Goal: Task Accomplishment & Management: Use online tool/utility

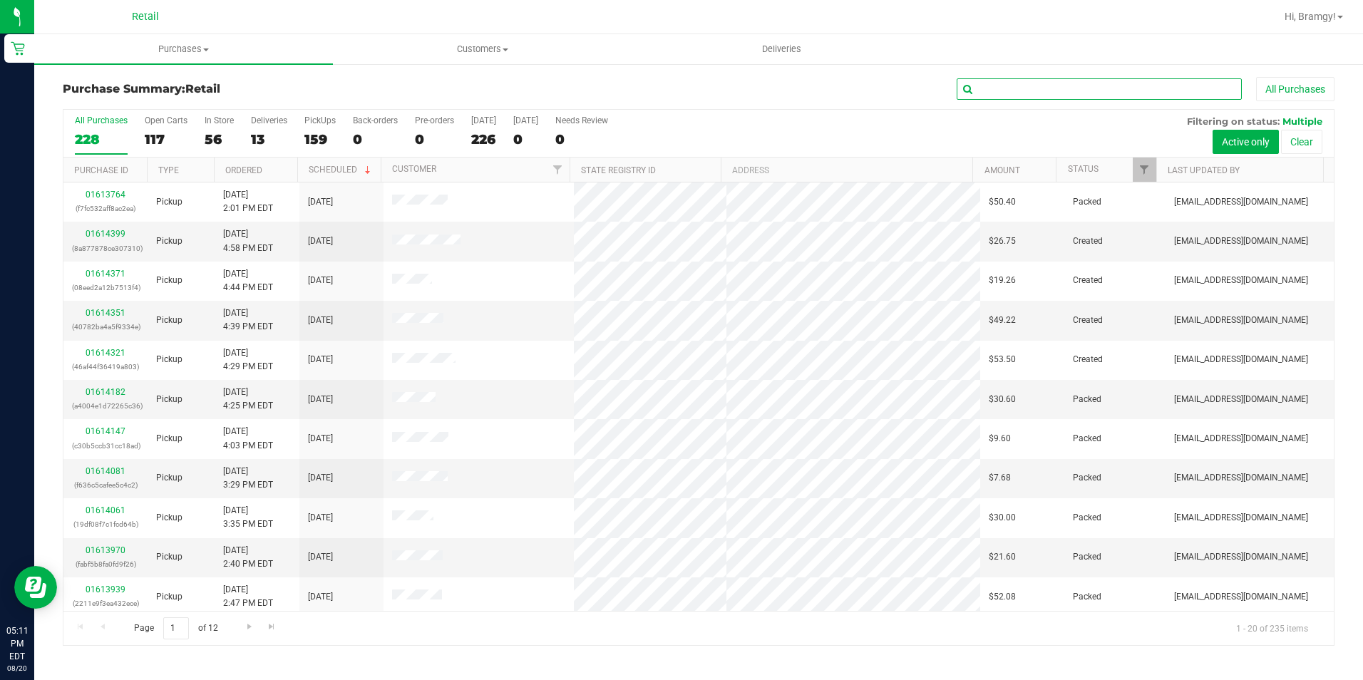
click at [1055, 91] on input "text" at bounding box center [1099, 88] width 285 height 21
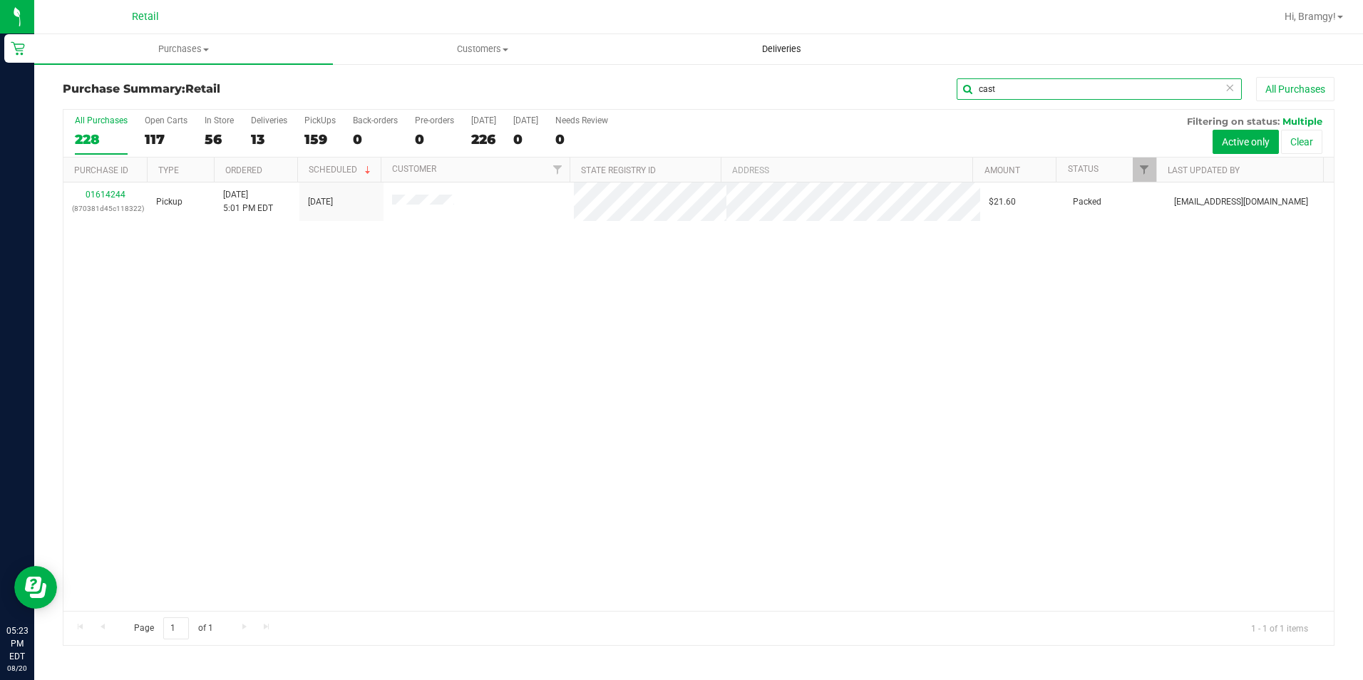
drag, startPoint x: 931, startPoint y: 94, endPoint x: 878, endPoint y: 56, distance: 65.3
click at [885, 94] on div "cast All Purchases" at bounding box center [911, 89] width 848 height 24
type input "p"
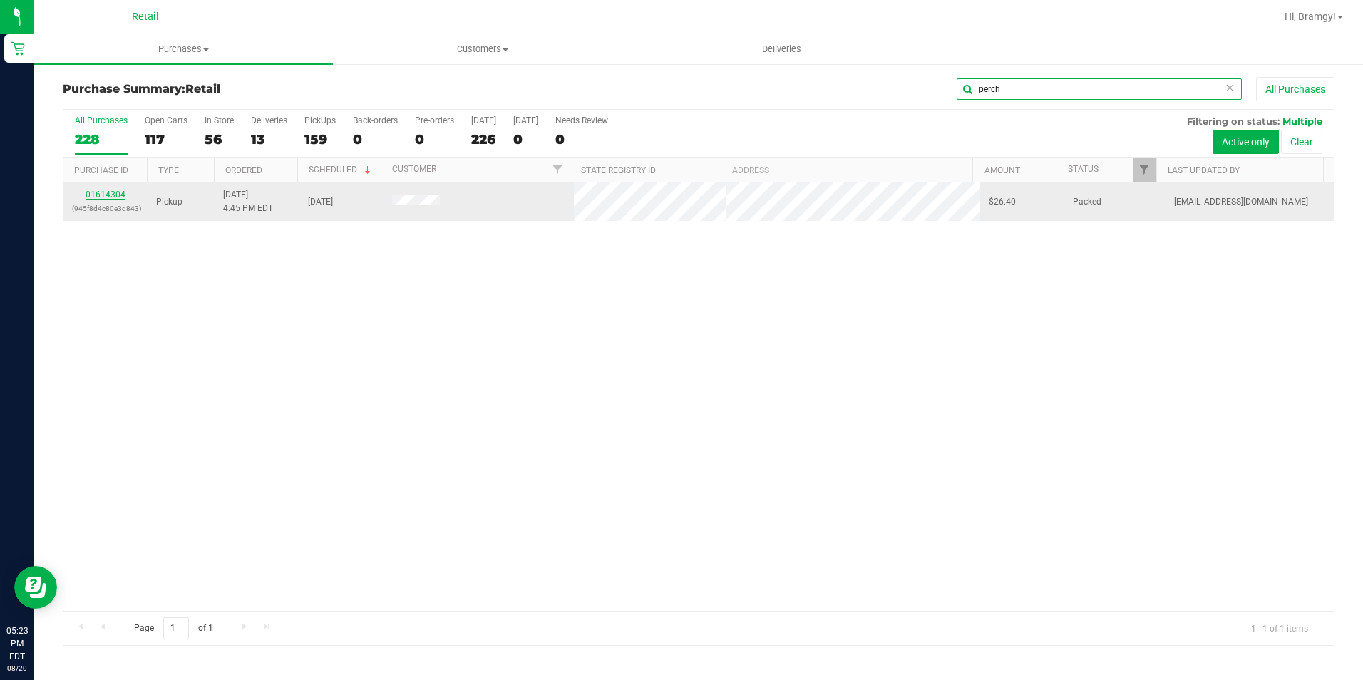
type input "perch"
click at [101, 192] on link "01614304" at bounding box center [106, 195] width 40 height 10
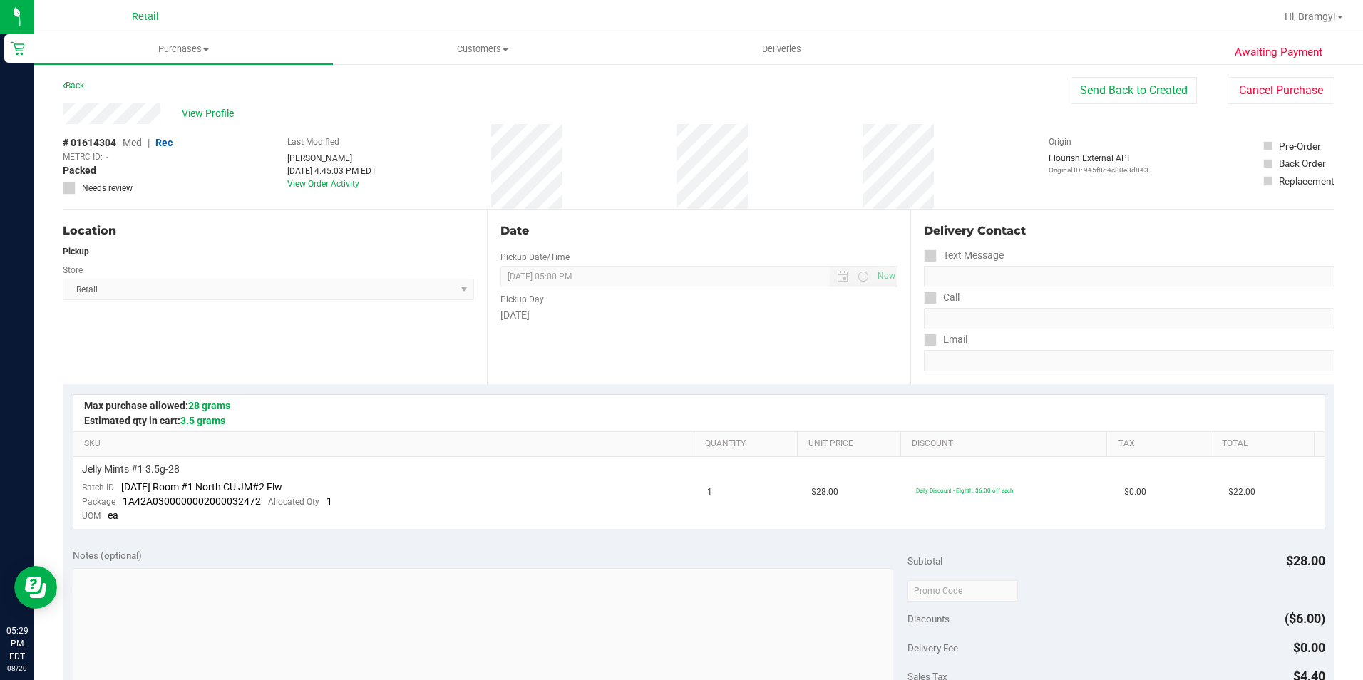
click at [150, 17] on span "Retail" at bounding box center [145, 17] width 27 height 13
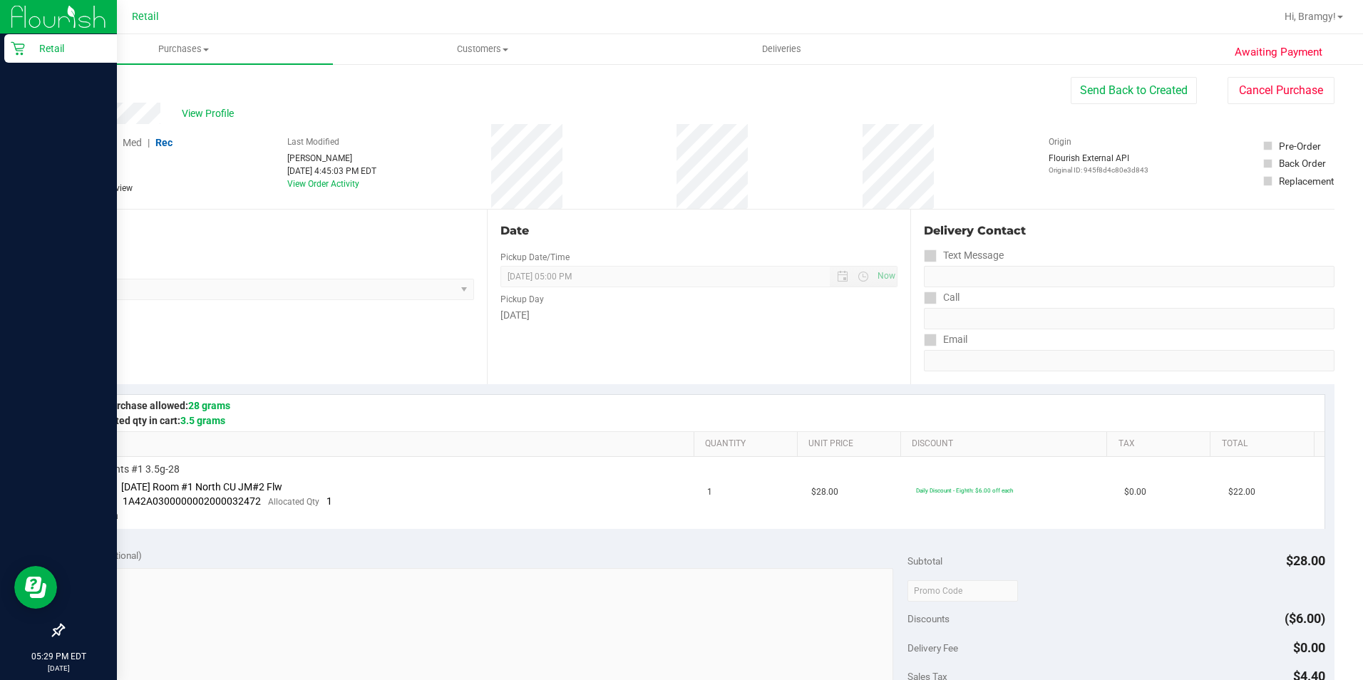
click at [28, 51] on p "Retail" at bounding box center [68, 48] width 86 height 17
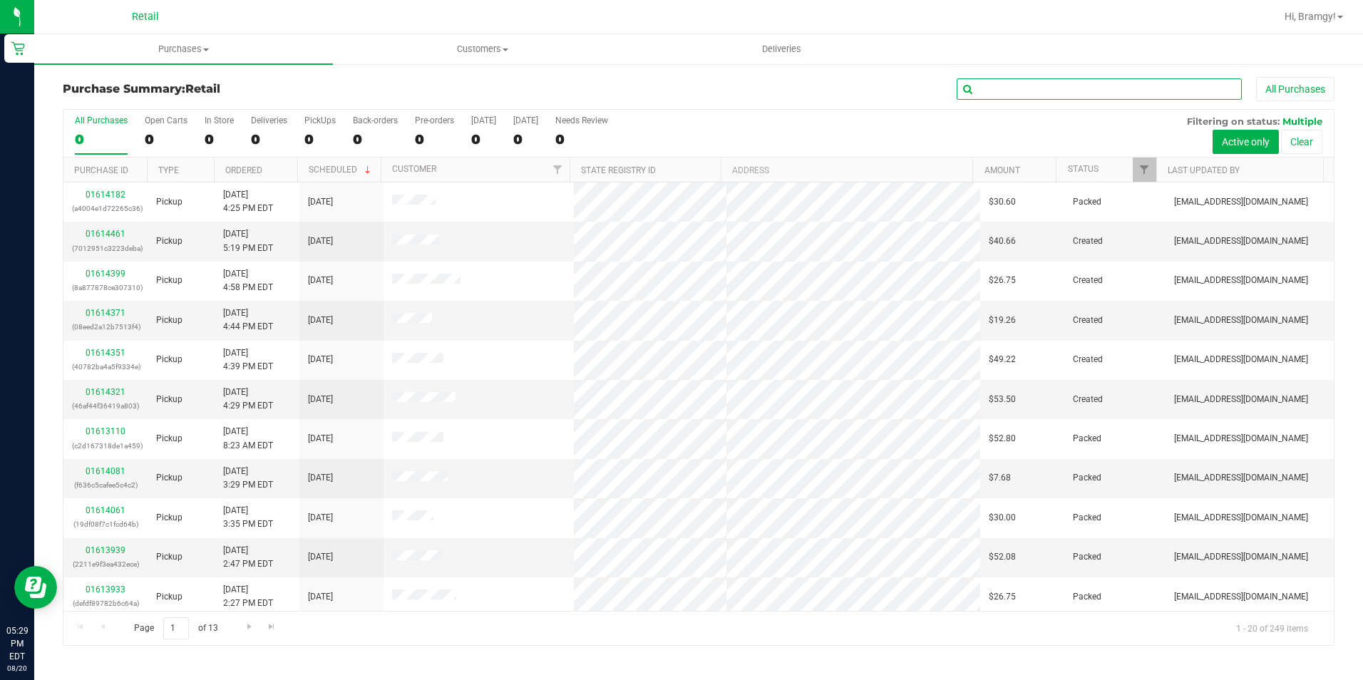
click at [1106, 98] on input "text" at bounding box center [1099, 88] width 285 height 21
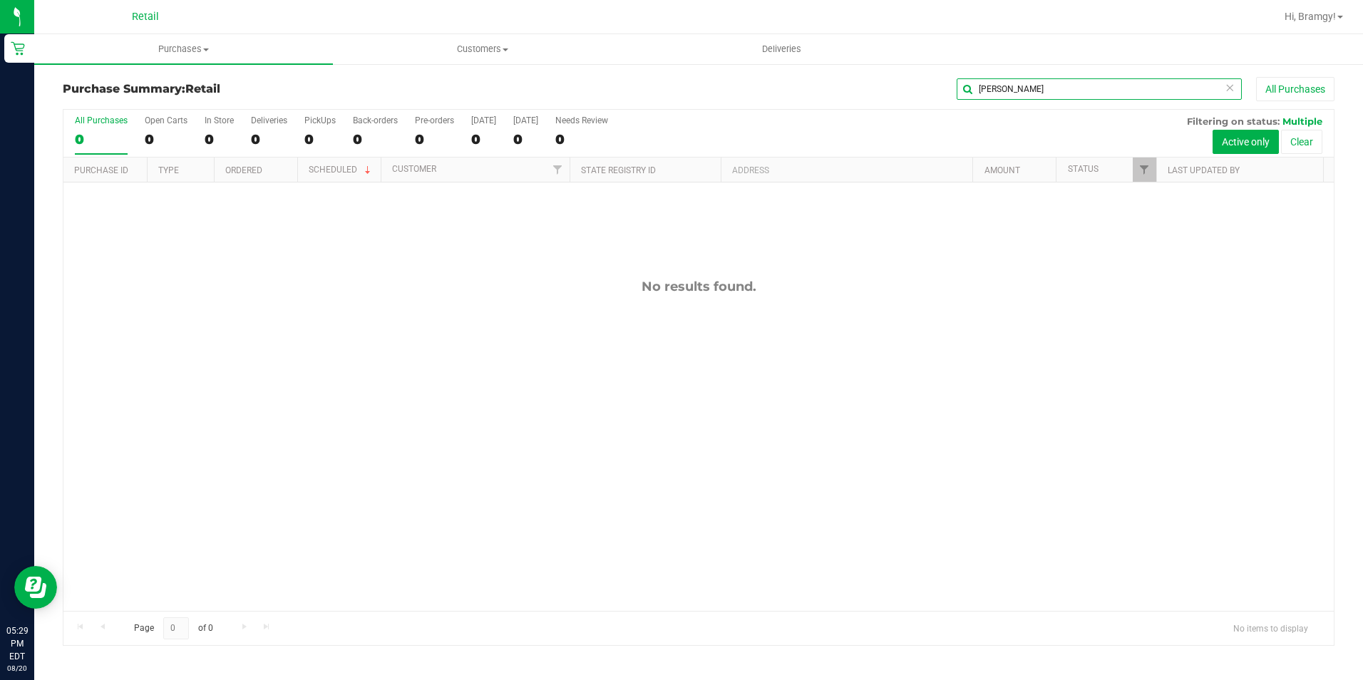
drag, startPoint x: 1065, startPoint y: 90, endPoint x: 627, endPoint y: 103, distance: 438.7
click at [660, 124] on div "Purchase Summary: Retail [PERSON_NAME] All Purchases All Purchases 0 Open Carts…" at bounding box center [699, 361] width 1272 height 569
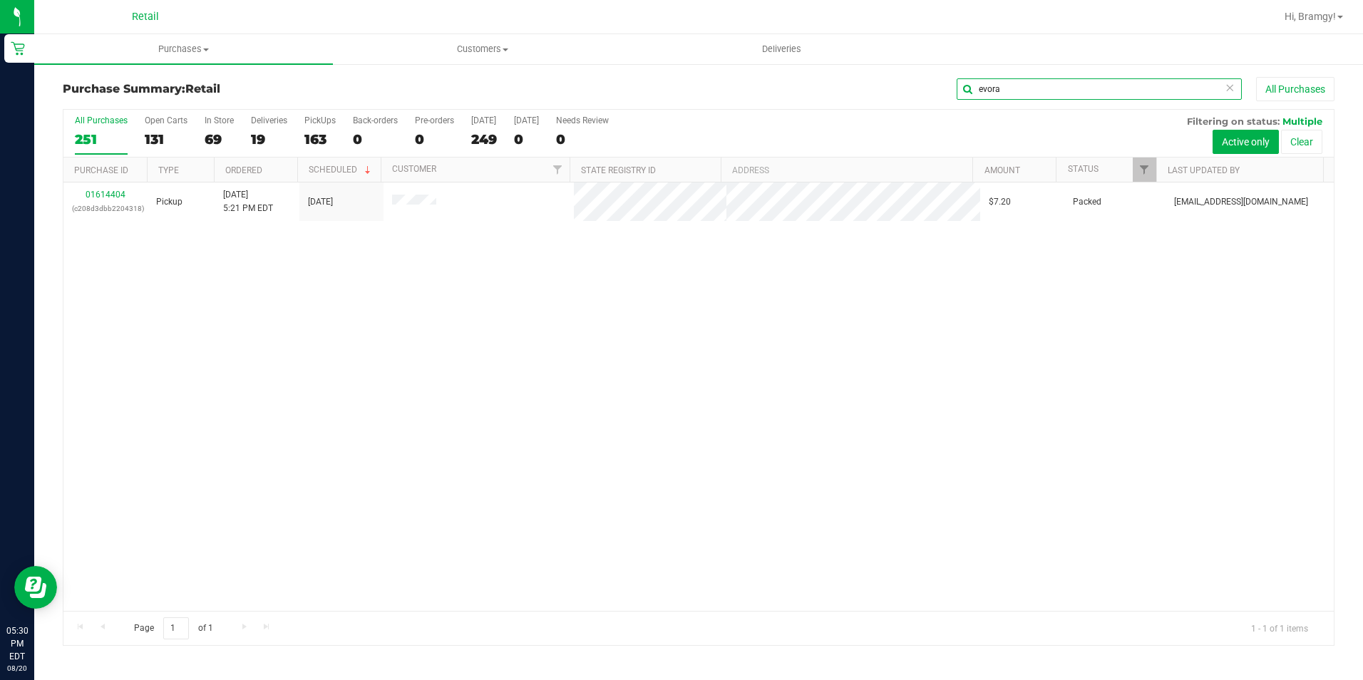
type input "evora"
drag, startPoint x: 1006, startPoint y: 91, endPoint x: 878, endPoint y: 93, distance: 128.4
click at [878, 93] on div "evora All Purchases" at bounding box center [911, 89] width 848 height 24
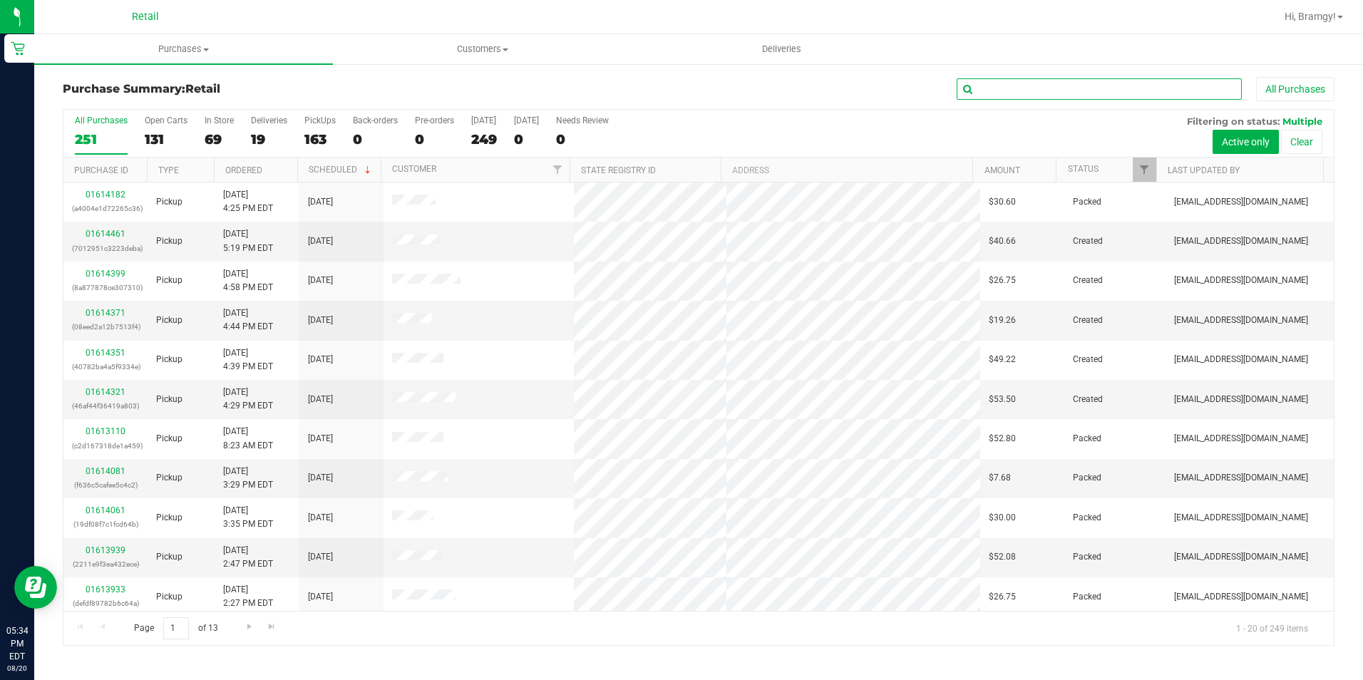
click at [986, 96] on input "text" at bounding box center [1099, 88] width 285 height 21
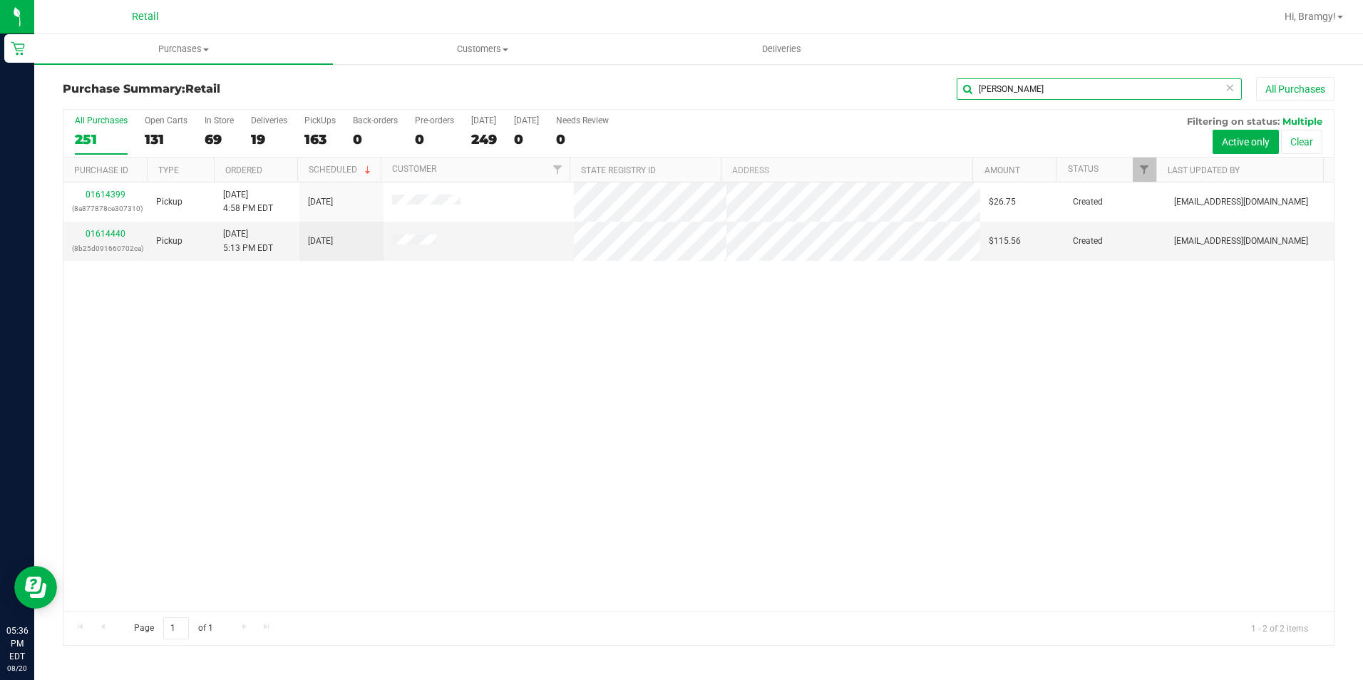
drag, startPoint x: 1014, startPoint y: 94, endPoint x: 878, endPoint y: 94, distance: 135.5
click at [881, 94] on div "[PERSON_NAME] All Purchases" at bounding box center [911, 89] width 848 height 24
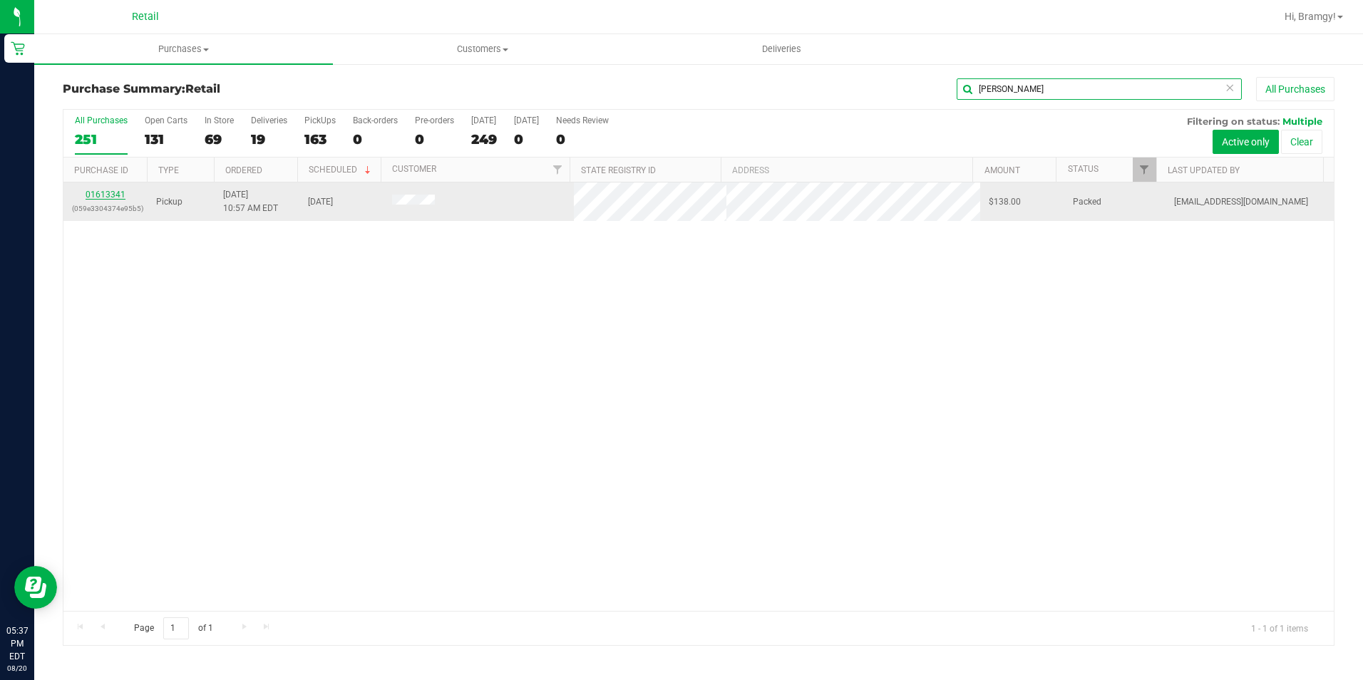
type input "[PERSON_NAME]"
click at [93, 195] on link "01613341" at bounding box center [106, 195] width 40 height 10
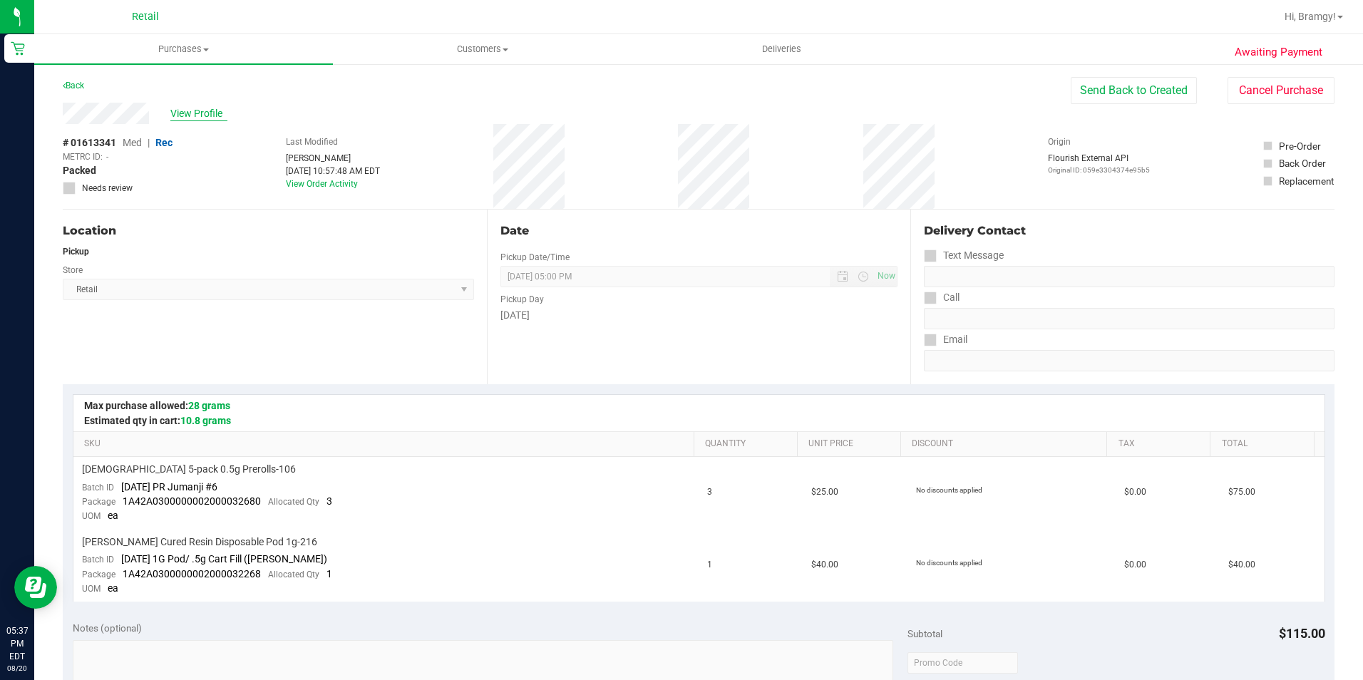
click at [211, 110] on span "View Profile" at bounding box center [198, 113] width 57 height 15
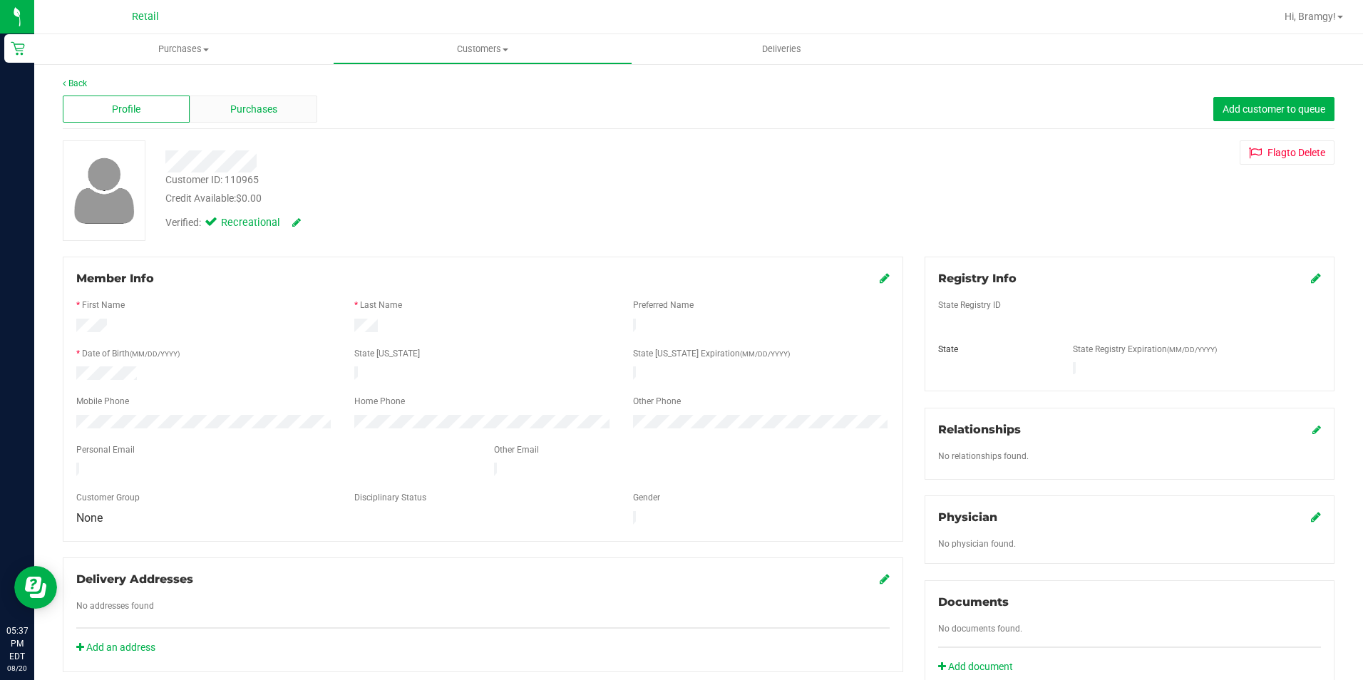
click at [272, 104] on span "Purchases" at bounding box center [253, 109] width 47 height 15
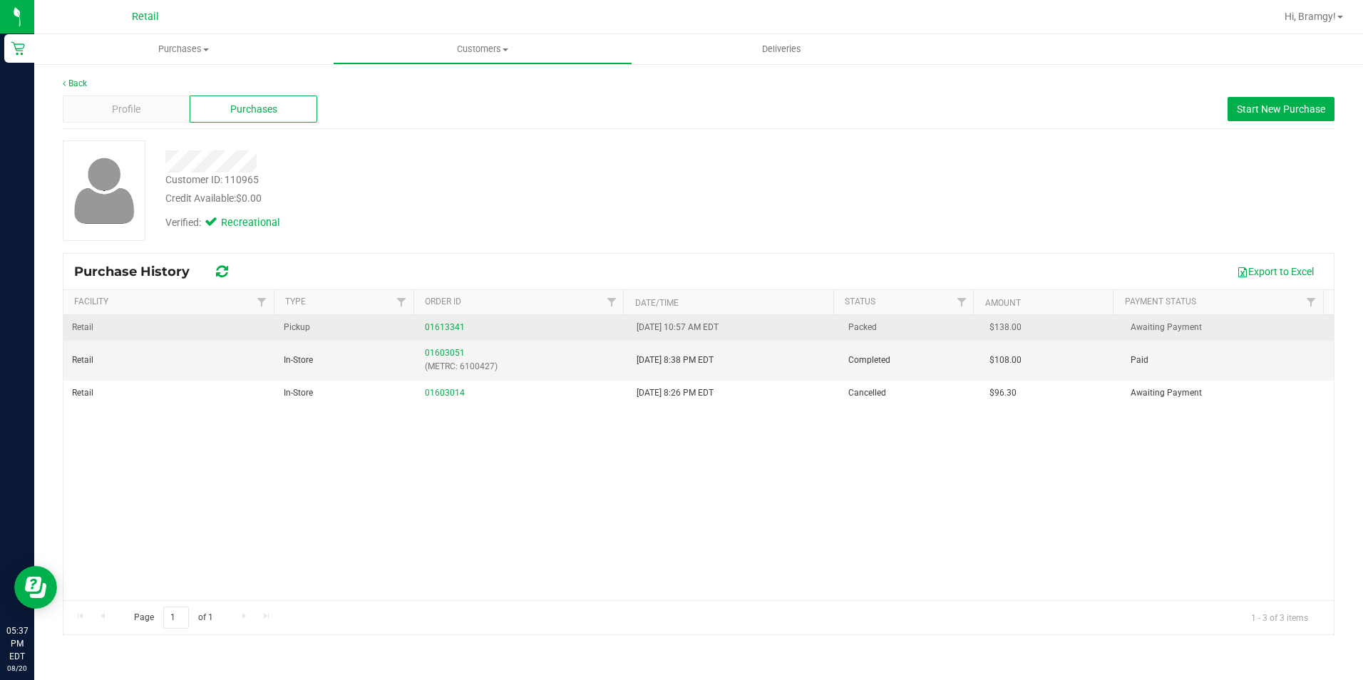
click at [81, 332] on span "Retail" at bounding box center [82, 328] width 21 height 14
click at [619, 329] on td "01613341" at bounding box center [522, 328] width 212 height 26
click at [719, 334] on span "[DATE] 10:57 AM EDT" at bounding box center [678, 328] width 82 height 14
click at [452, 322] on link "01613341" at bounding box center [445, 327] width 40 height 10
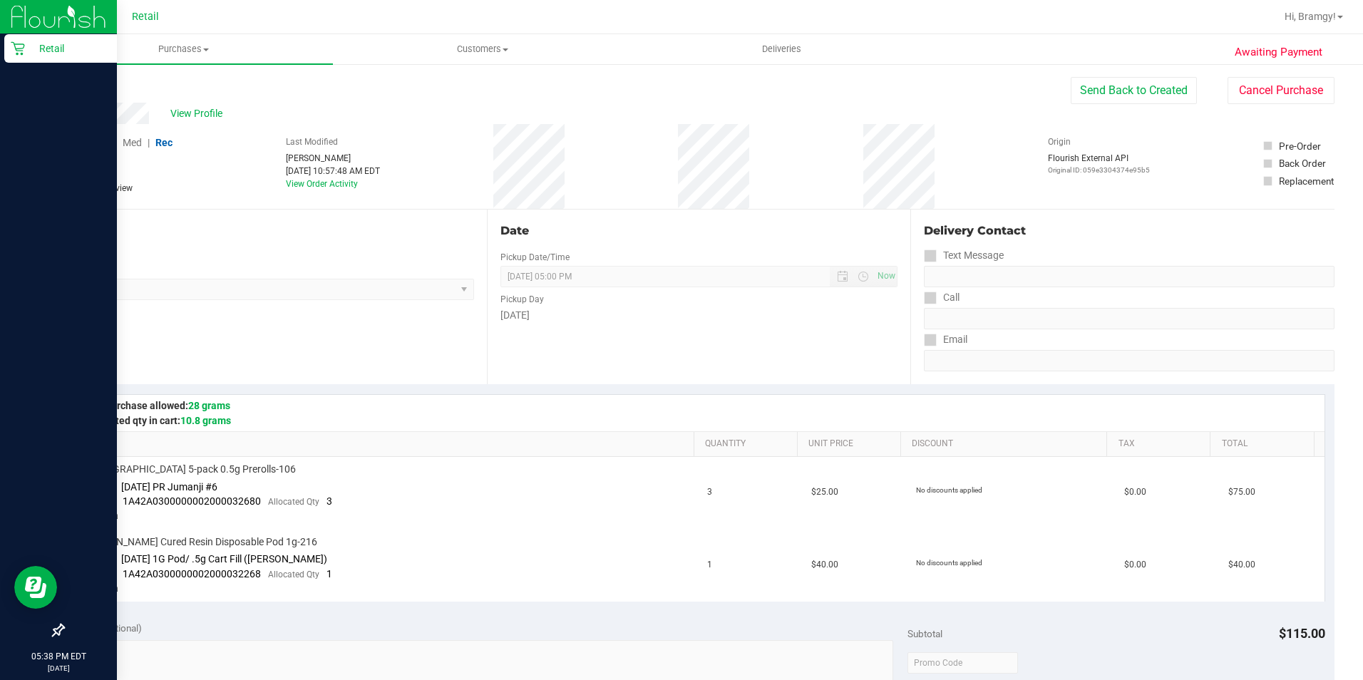
click at [18, 52] on icon at bounding box center [18, 48] width 14 height 14
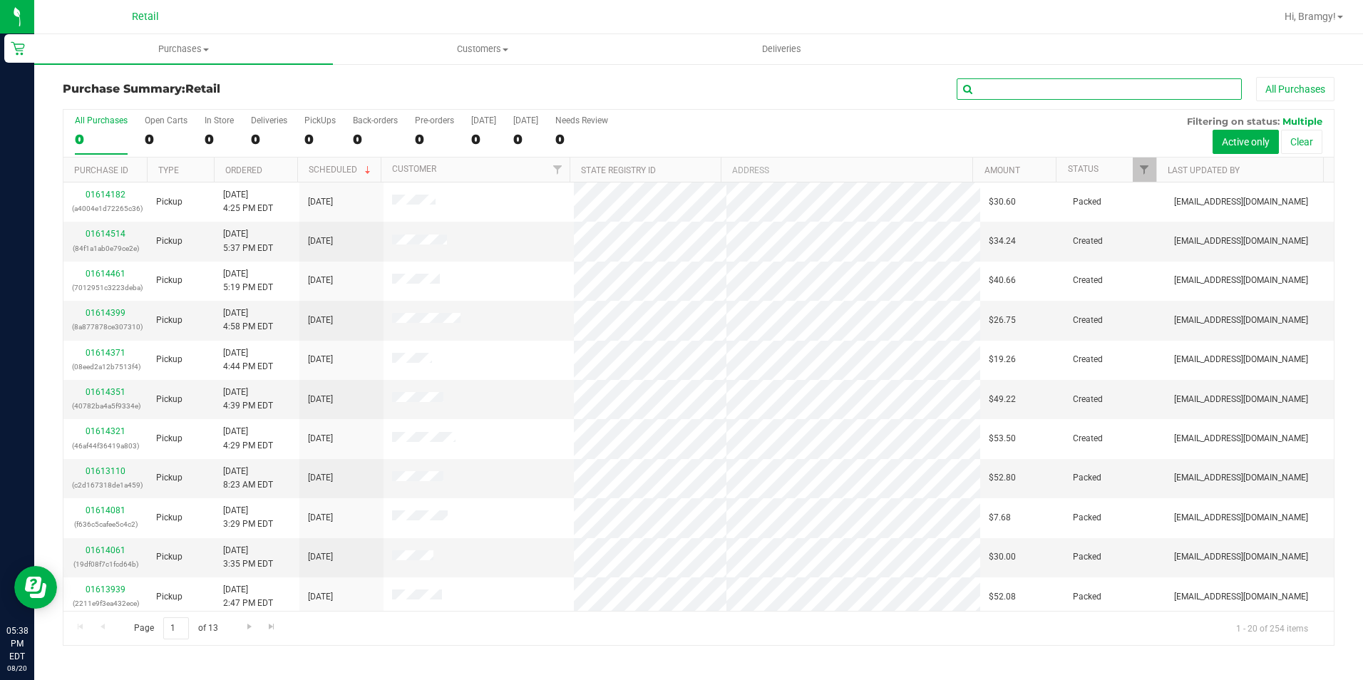
click at [1070, 89] on input "text" at bounding box center [1099, 88] width 285 height 21
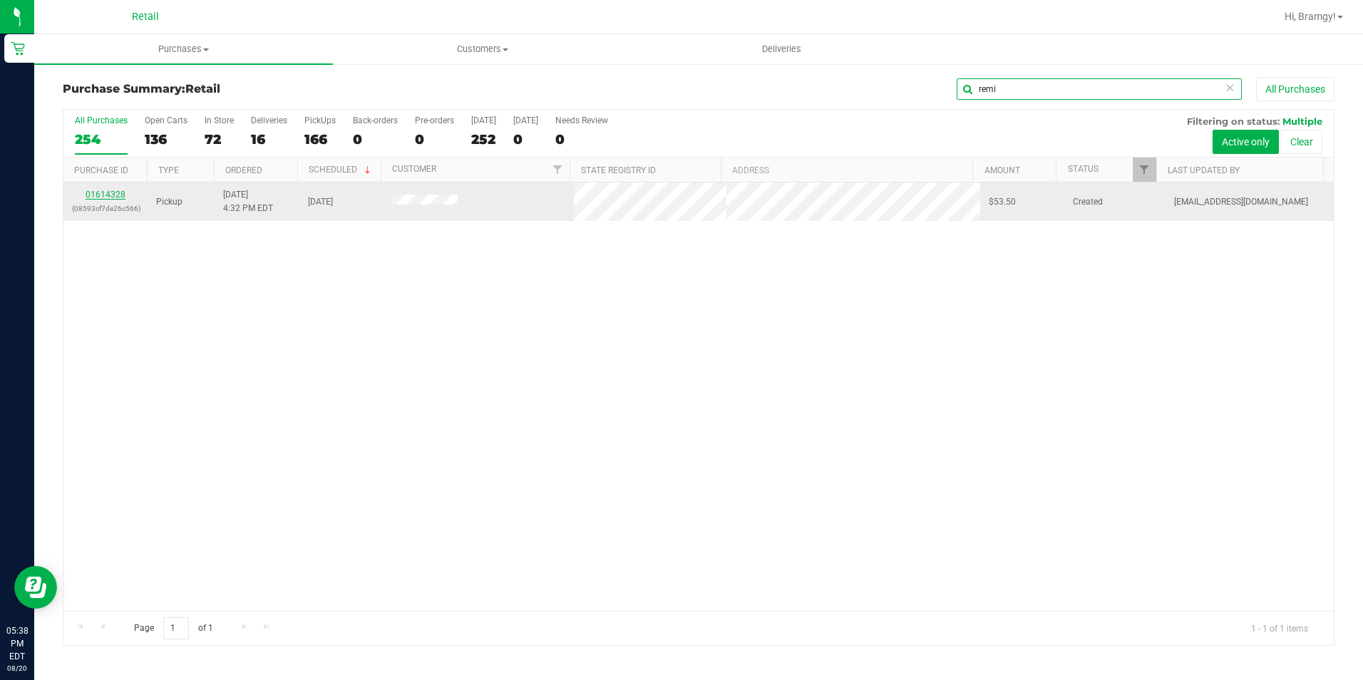
type input "remi"
click at [107, 196] on link "01614328" at bounding box center [106, 195] width 40 height 10
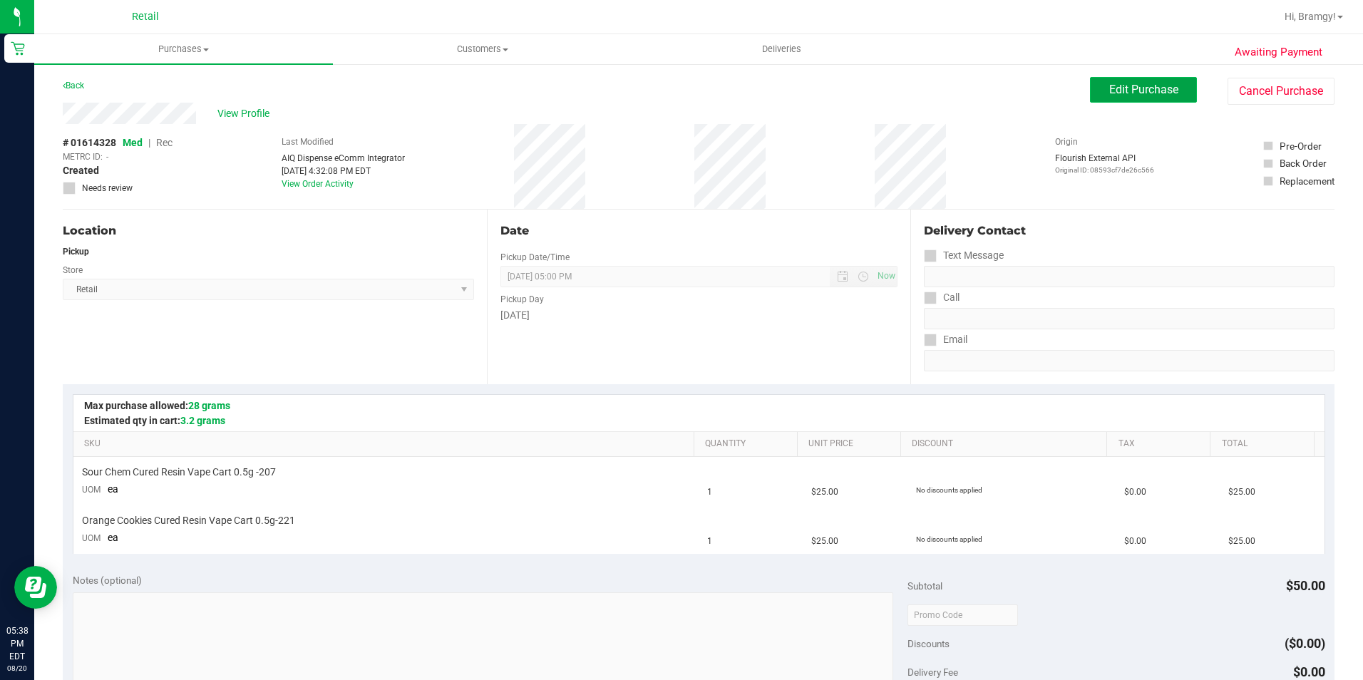
click at [1163, 86] on span "Edit Purchase" at bounding box center [1143, 90] width 69 height 14
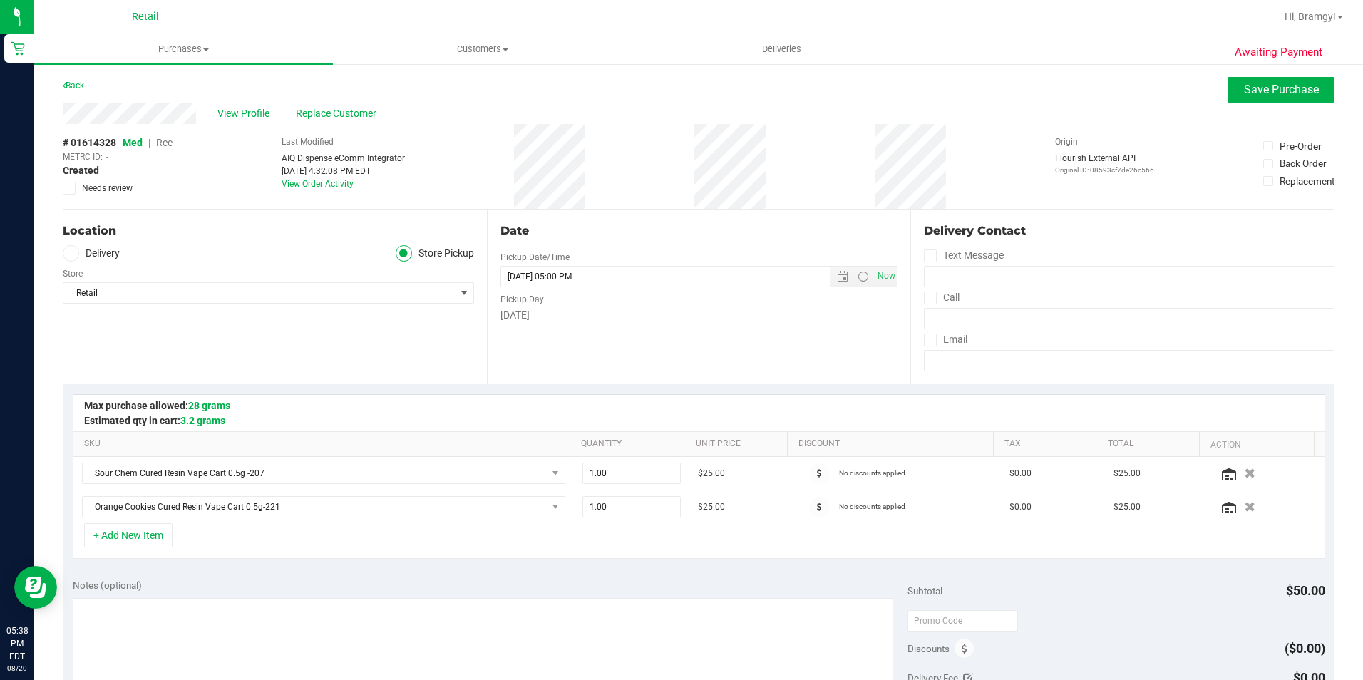
click at [163, 143] on span "Rec" at bounding box center [164, 142] width 16 height 11
click at [165, 139] on span "Rec" at bounding box center [163, 142] width 17 height 11
click at [1310, 88] on button "Save Purchase" at bounding box center [1281, 90] width 107 height 26
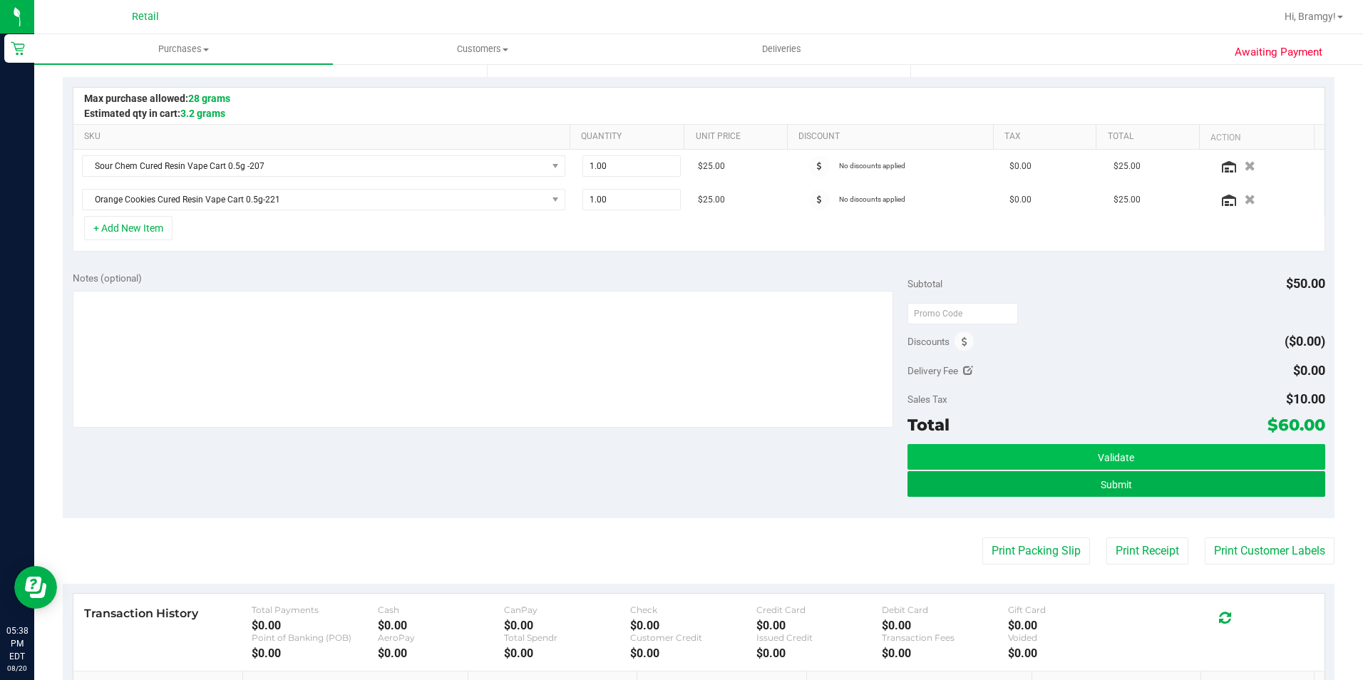
scroll to position [356, 0]
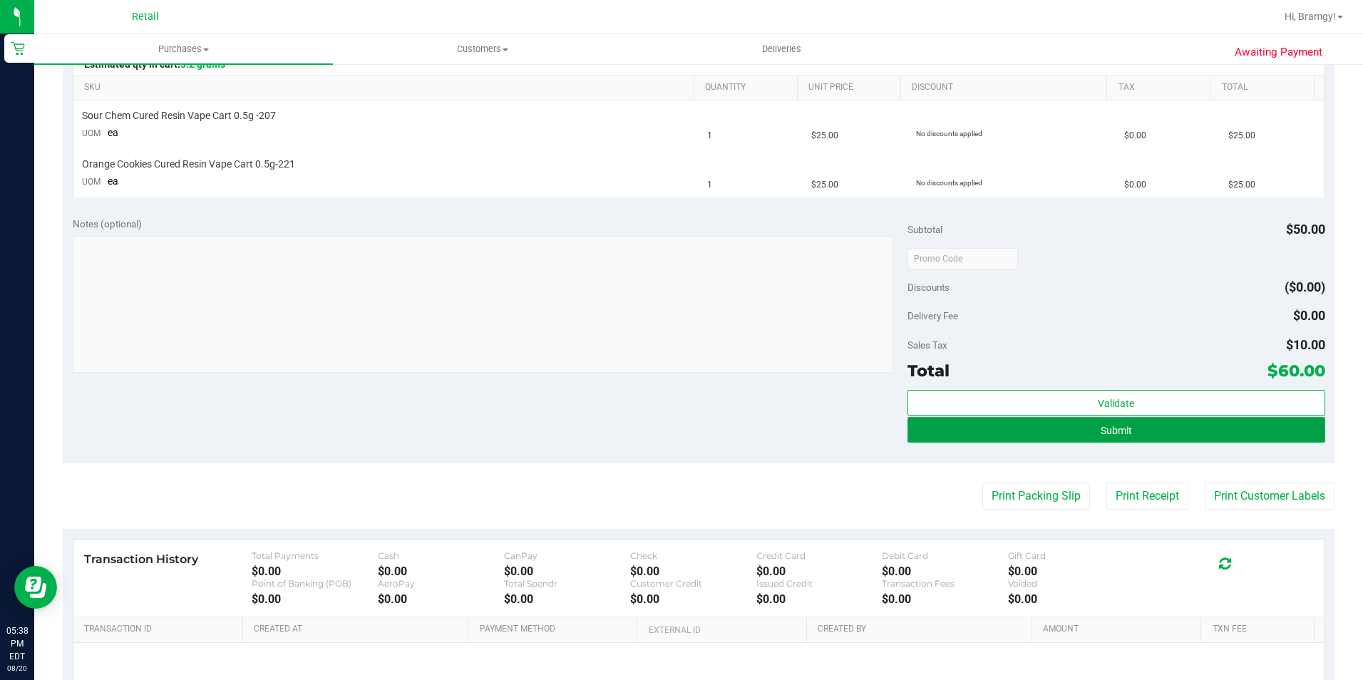
click at [1010, 423] on button "Submit" at bounding box center [1117, 430] width 418 height 26
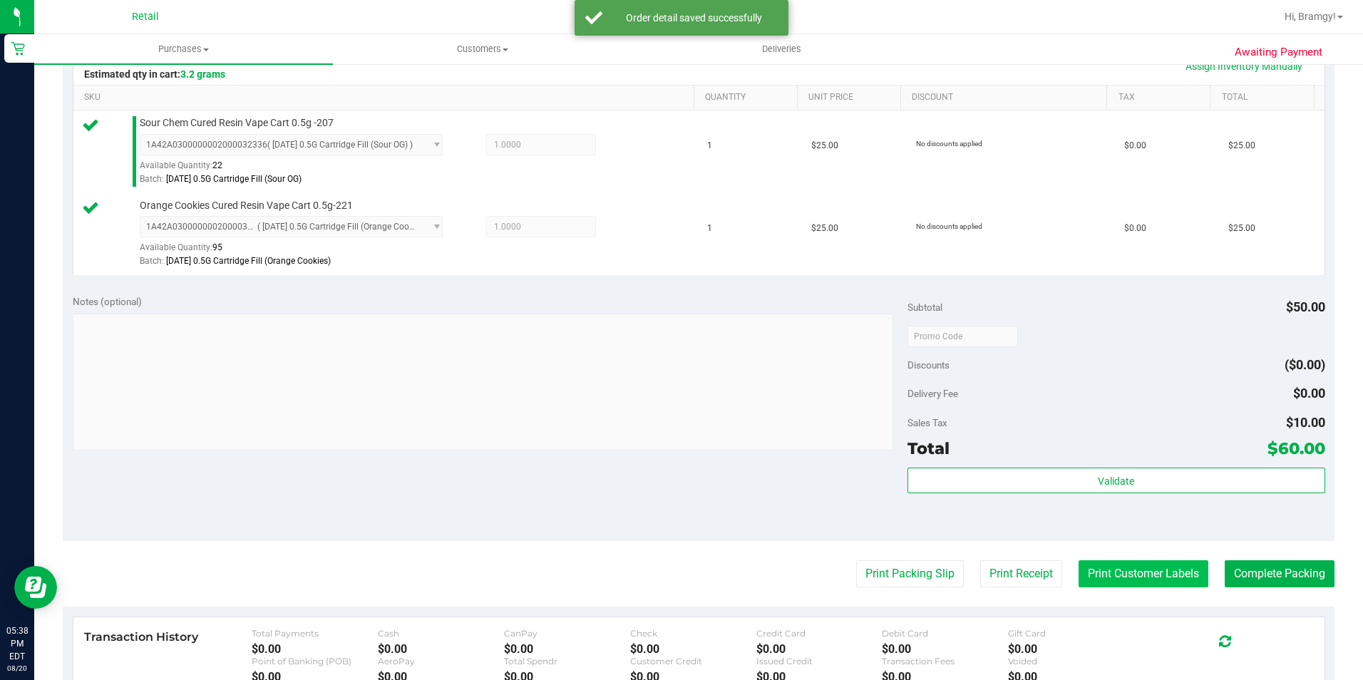
scroll to position [428, 0]
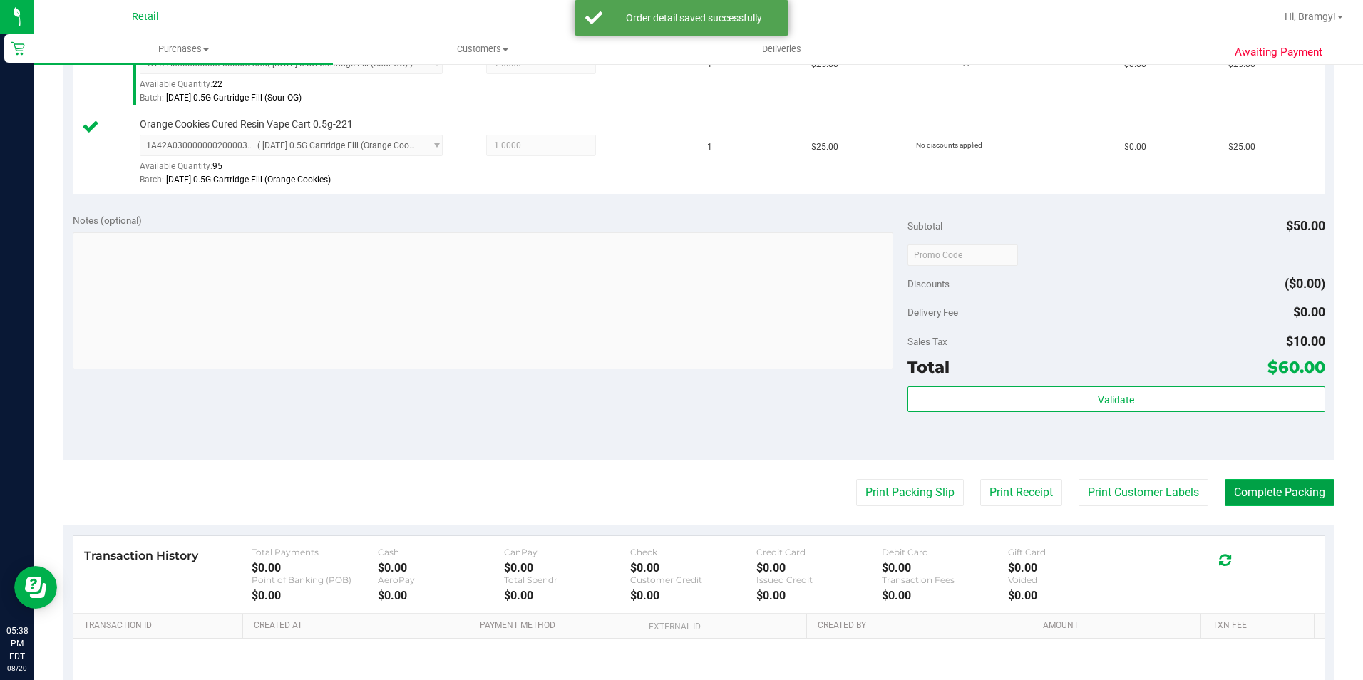
click at [1261, 491] on button "Complete Packing" at bounding box center [1280, 492] width 110 height 27
